Goal: Information Seeking & Learning: Learn about a topic

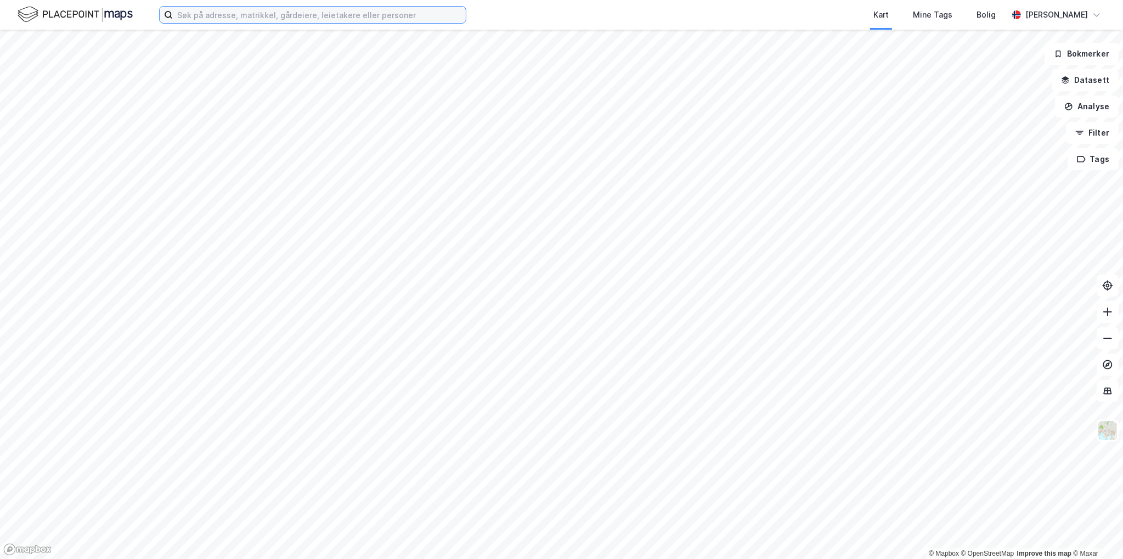
click at [207, 18] on input at bounding box center [319, 15] width 293 height 16
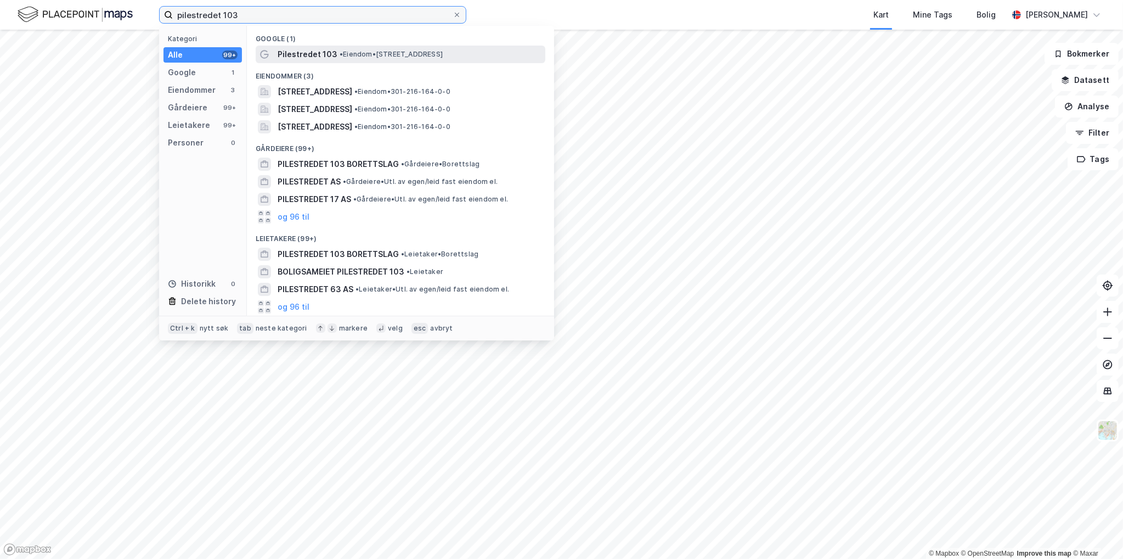
type input "pilestredet 103"
click at [328, 48] on span "Pilestredet 103" at bounding box center [308, 54] width 60 height 13
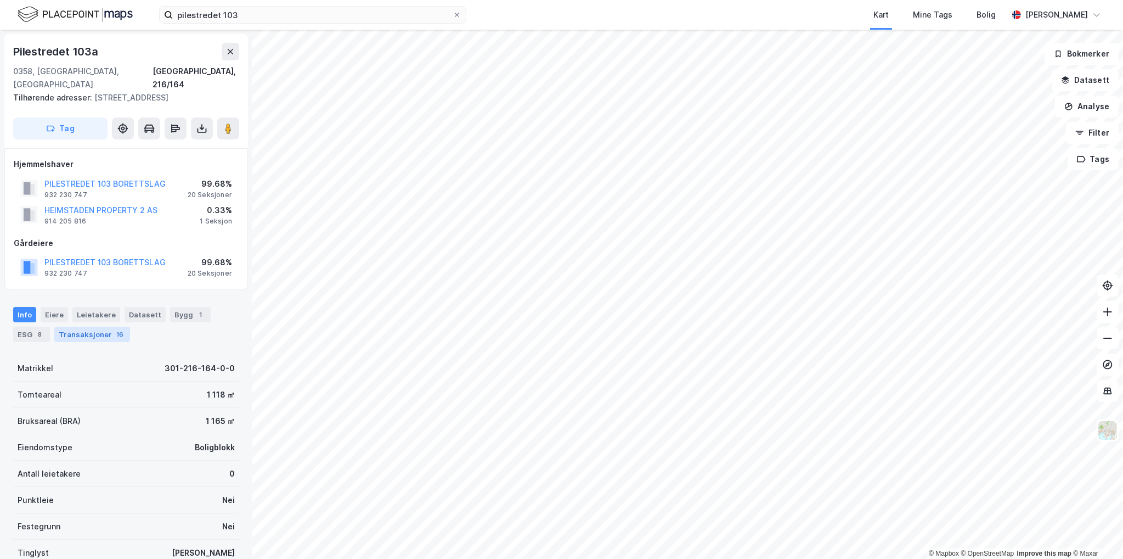
click at [101, 327] on div "Transaksjoner 16" at bounding box center [92, 334] width 76 height 15
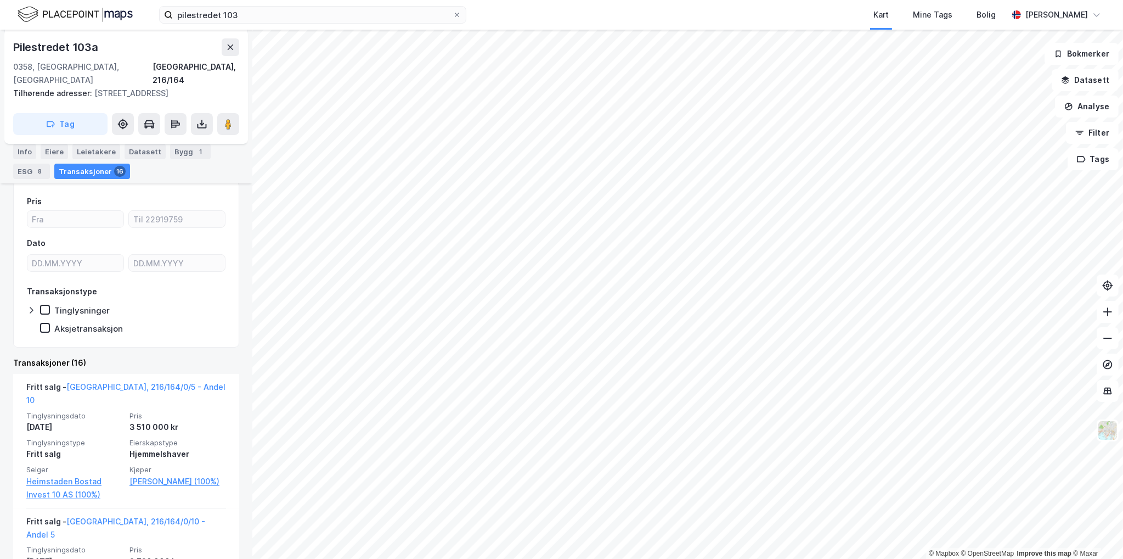
scroll to position [165, 0]
